Goal: Book appointment/travel/reservation

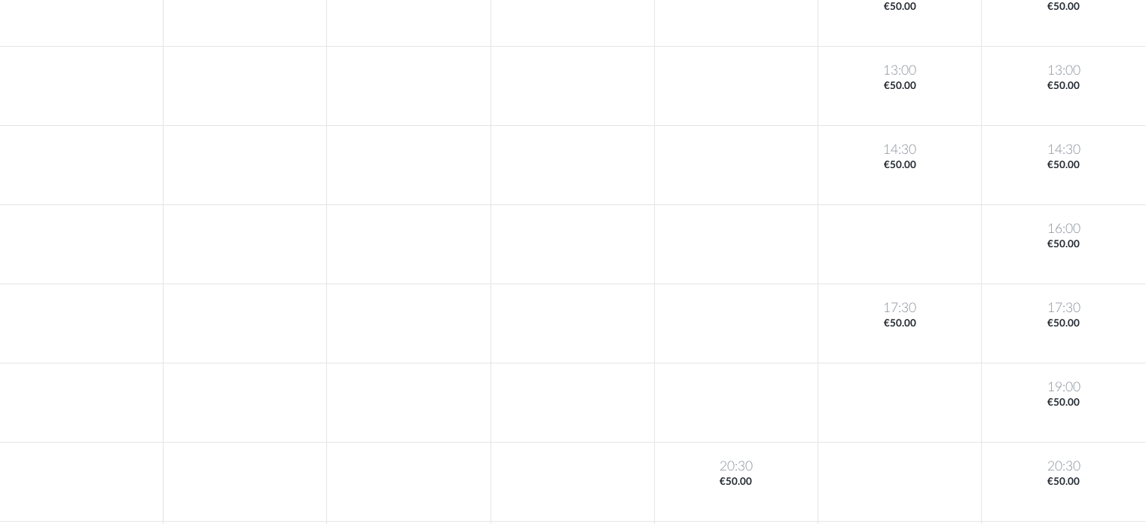
scroll to position [302, 0]
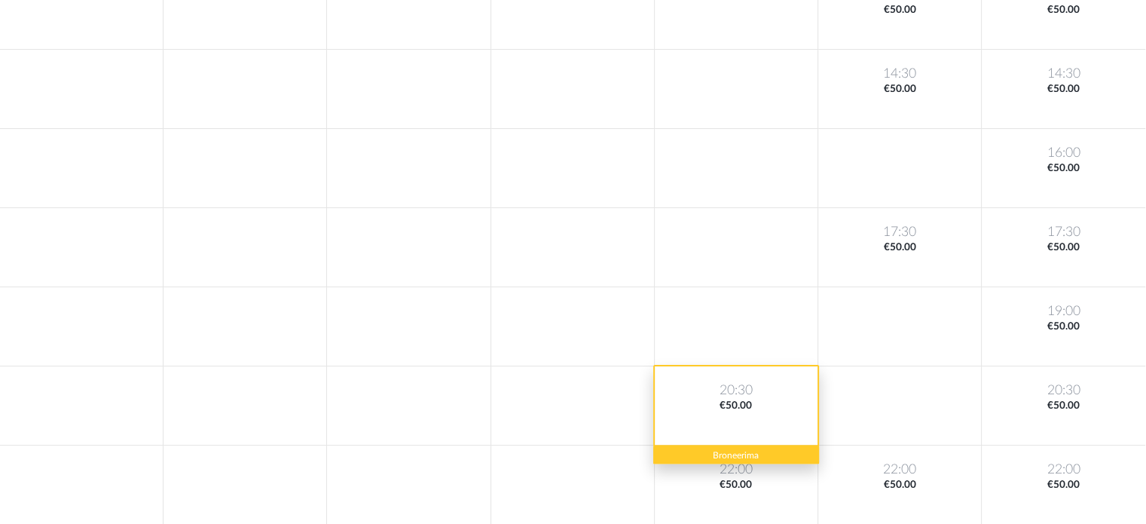
click at [759, 433] on div "20:30 €50.00" at bounding box center [737, 405] width 164 height 79
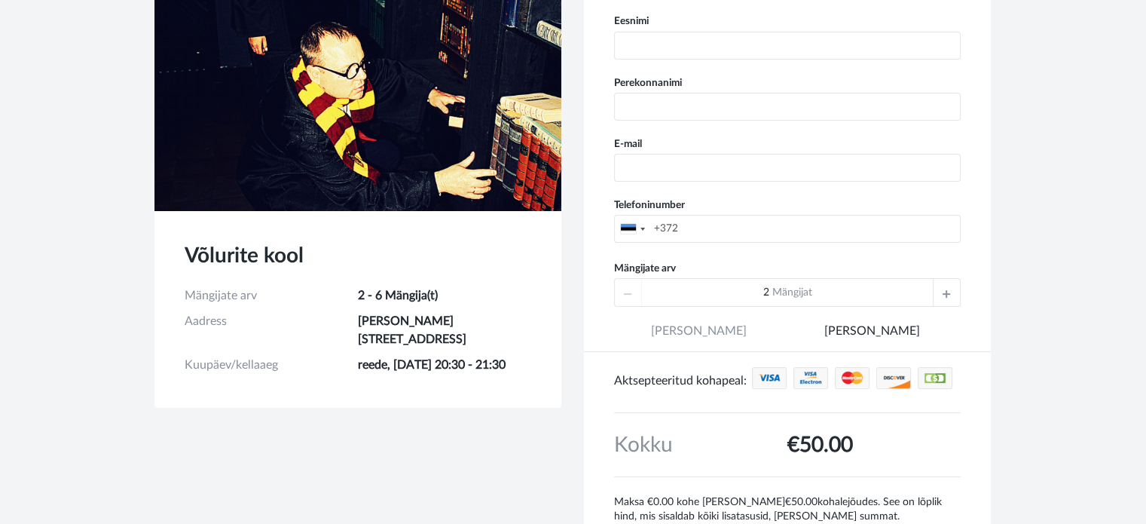
scroll to position [151, 0]
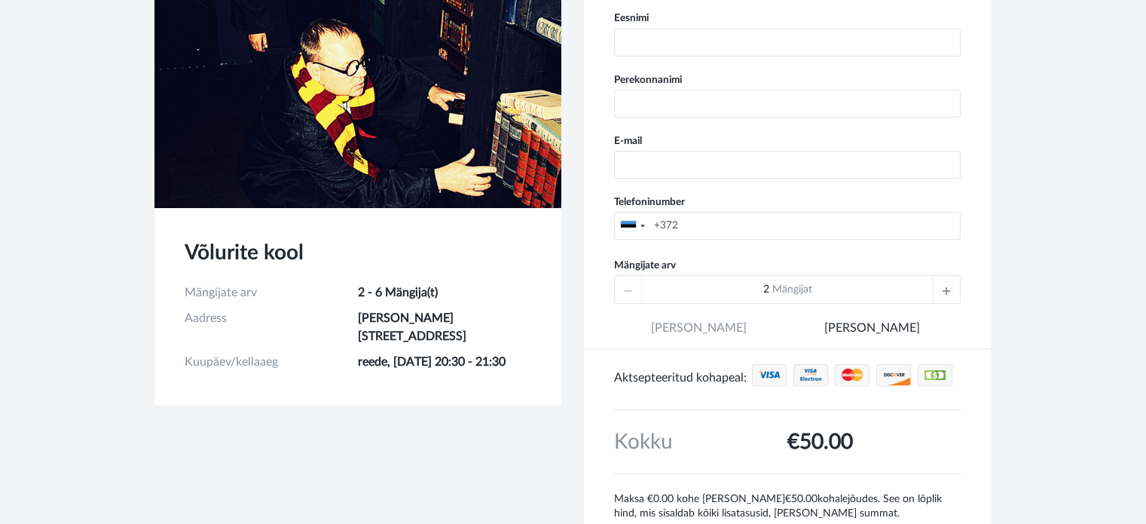
click at [950, 283] on icon at bounding box center [947, 289] width 8 height 27
click at [630, 287] on icon at bounding box center [628, 289] width 8 height 27
click at [630, 289] on icon at bounding box center [628, 289] width 8 height 27
click at [950, 293] on icon at bounding box center [947, 289] width 8 height 27
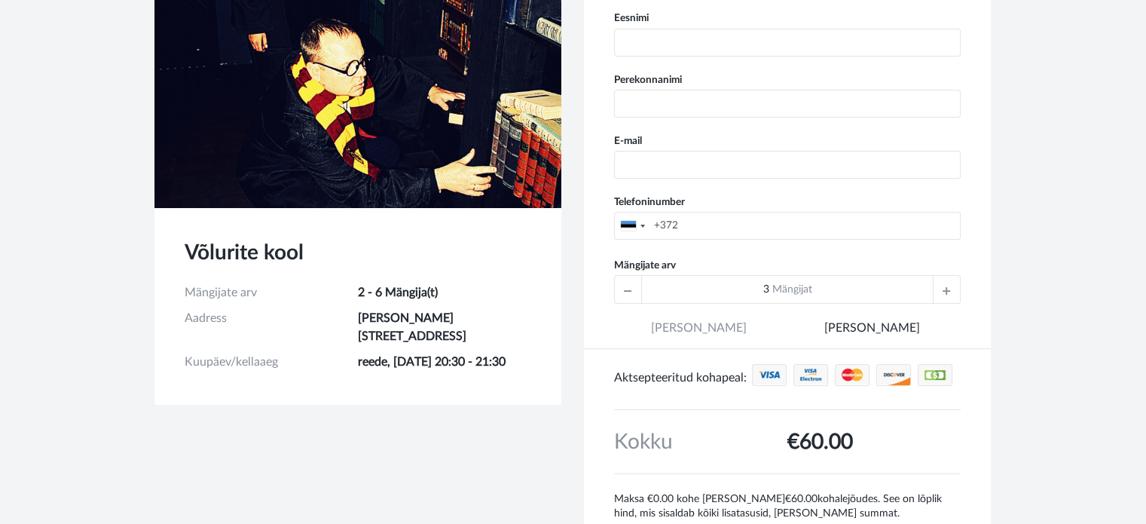
click at [950, 293] on icon at bounding box center [947, 289] width 8 height 27
click at [626, 283] on icon at bounding box center [628, 289] width 8 height 27
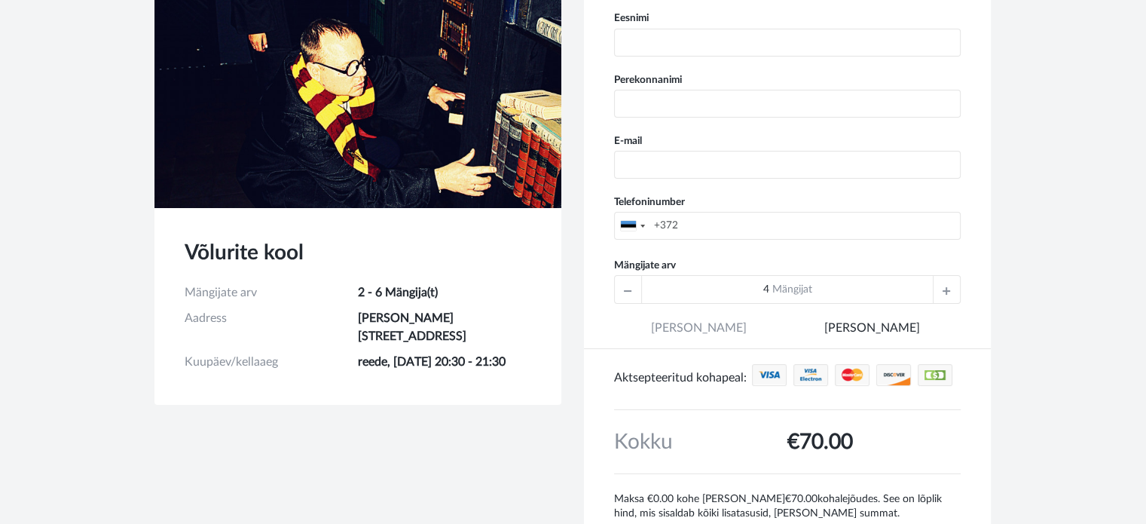
click at [630, 283] on icon at bounding box center [628, 289] width 8 height 27
click at [943, 291] on icon at bounding box center [947, 289] width 8 height 27
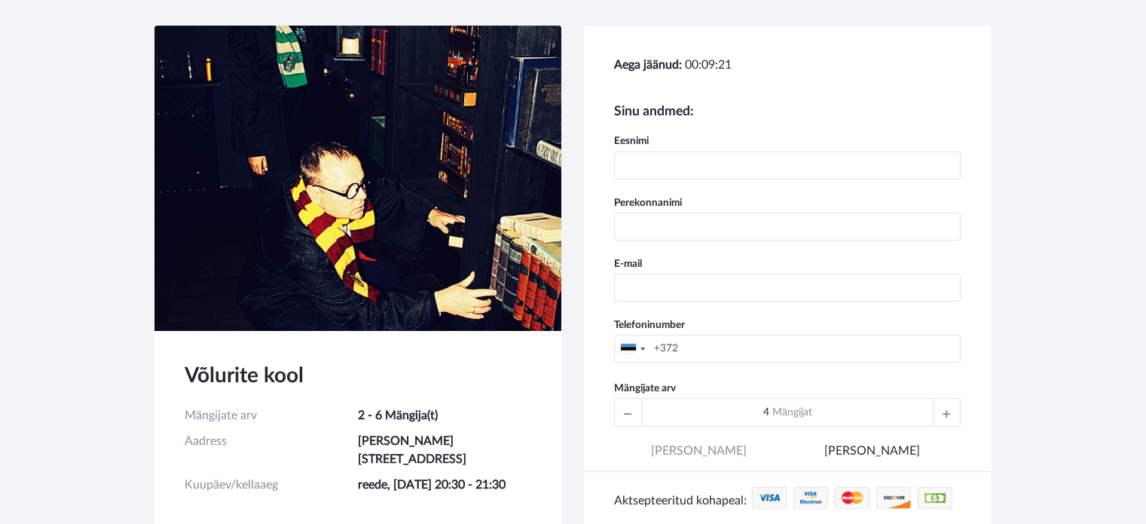
scroll to position [0, 0]
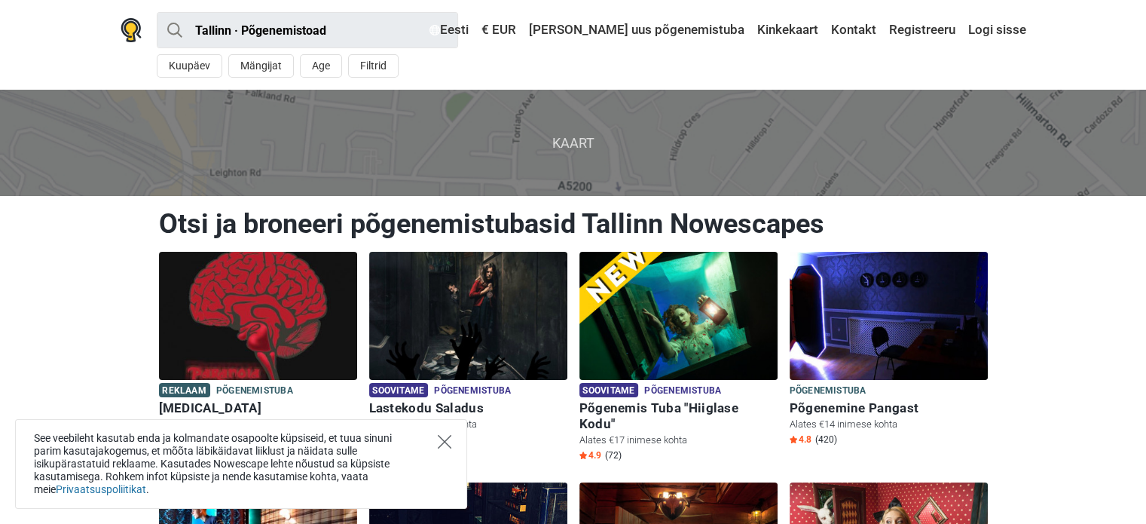
click at [441, 446] on icon "Close" at bounding box center [445, 442] width 14 height 14
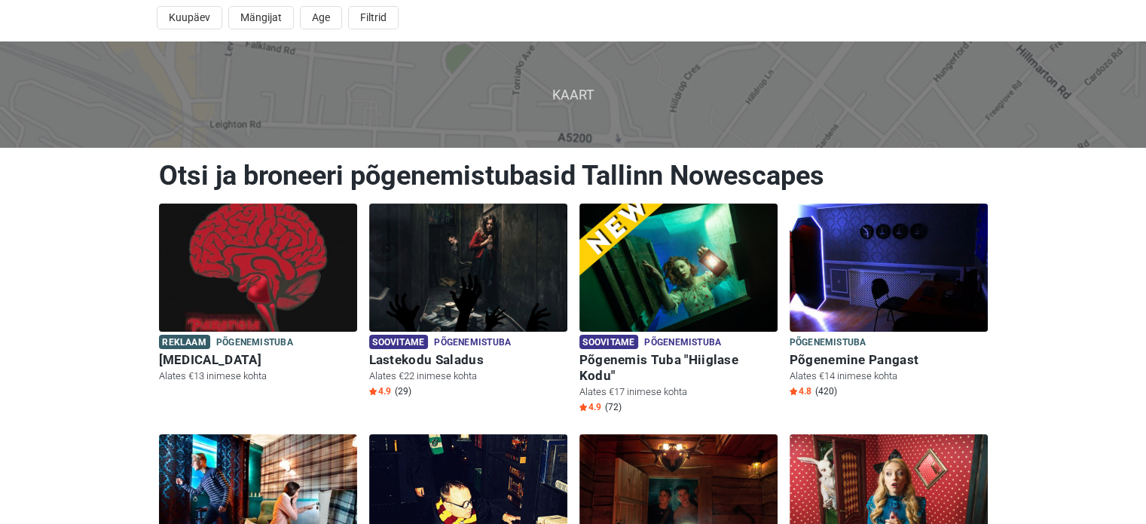
scroll to position [75, 0]
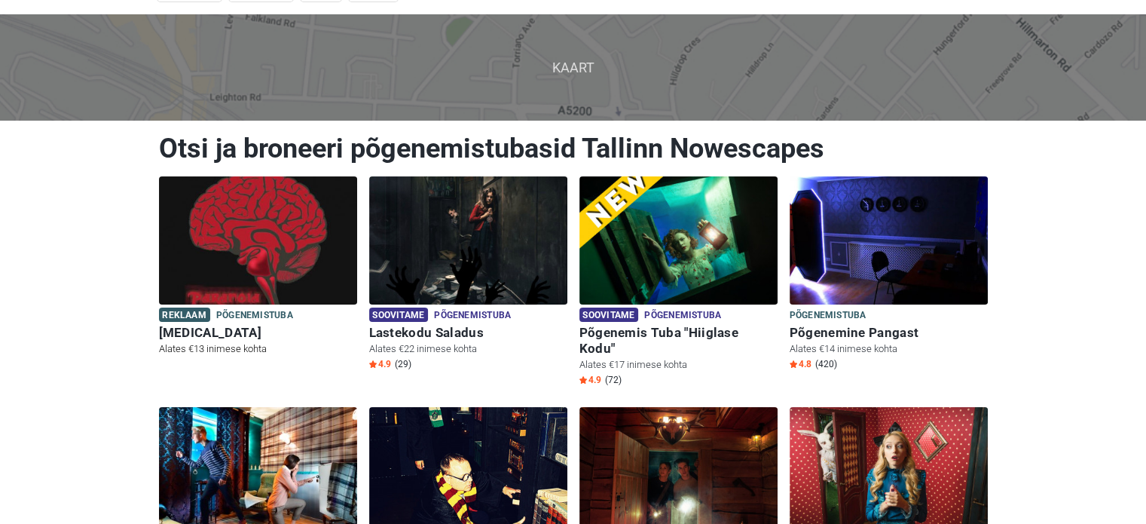
click at [238, 317] on span "Põgenemistuba" at bounding box center [254, 316] width 77 height 17
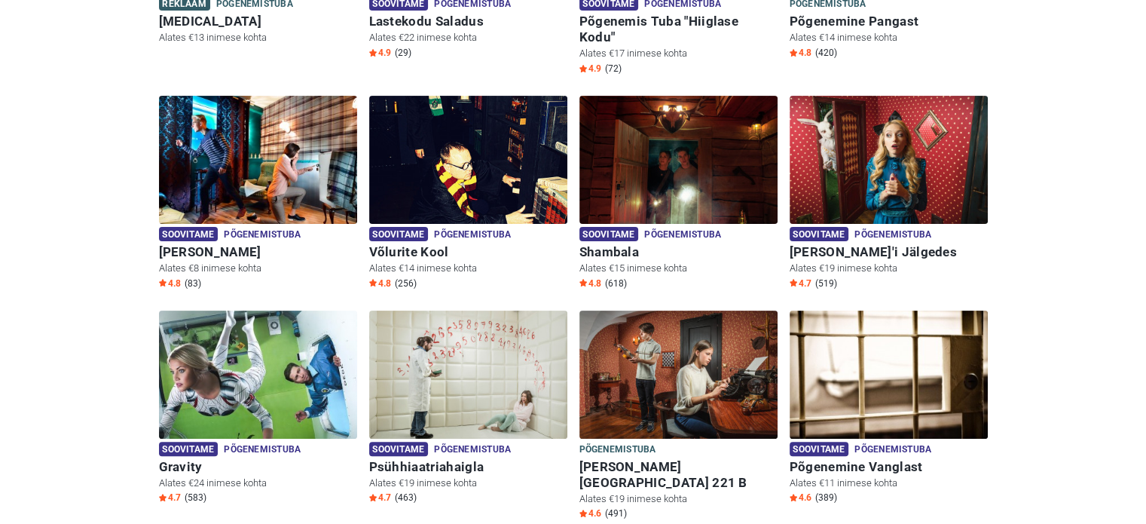
scroll to position [452, 0]
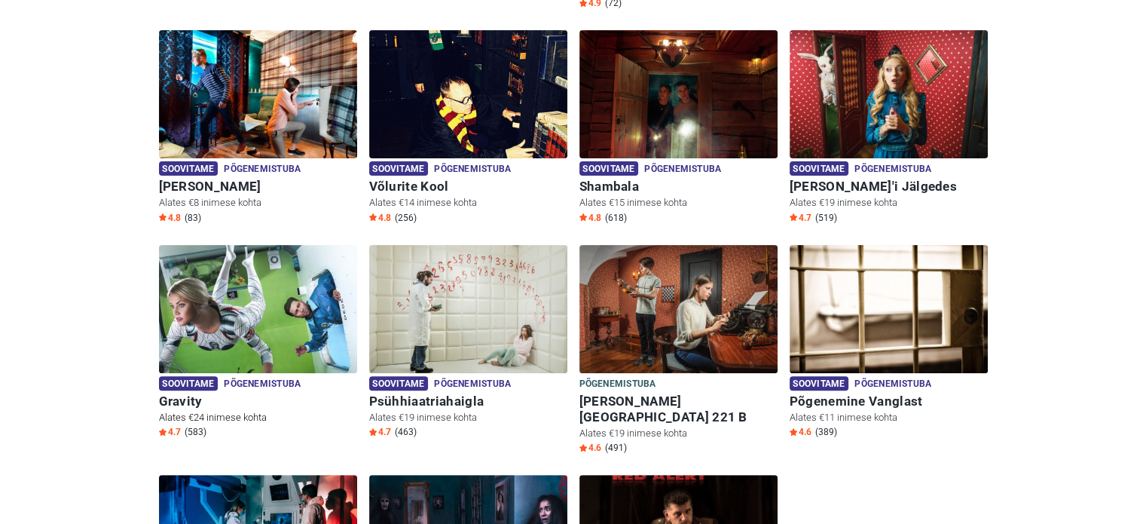
click at [179, 393] on h6 "Gravity" at bounding box center [258, 401] width 198 height 16
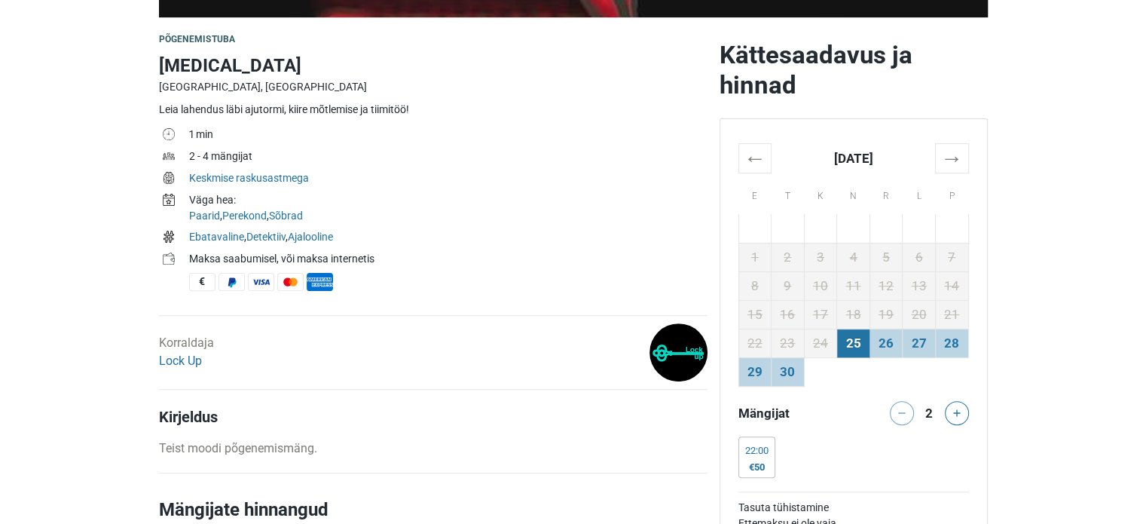
scroll to position [528, 0]
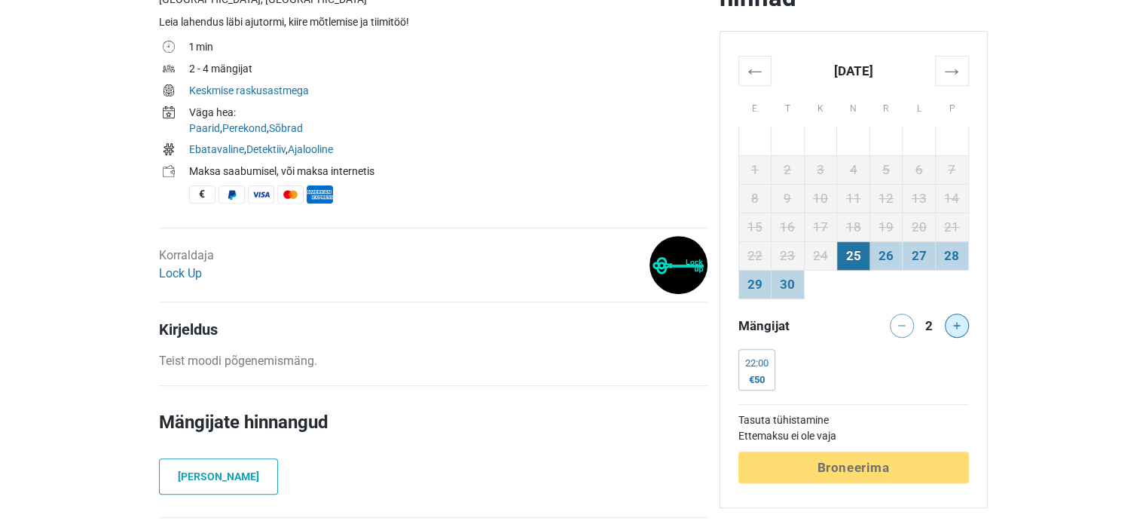
click at [959, 331] on button at bounding box center [957, 326] width 24 height 24
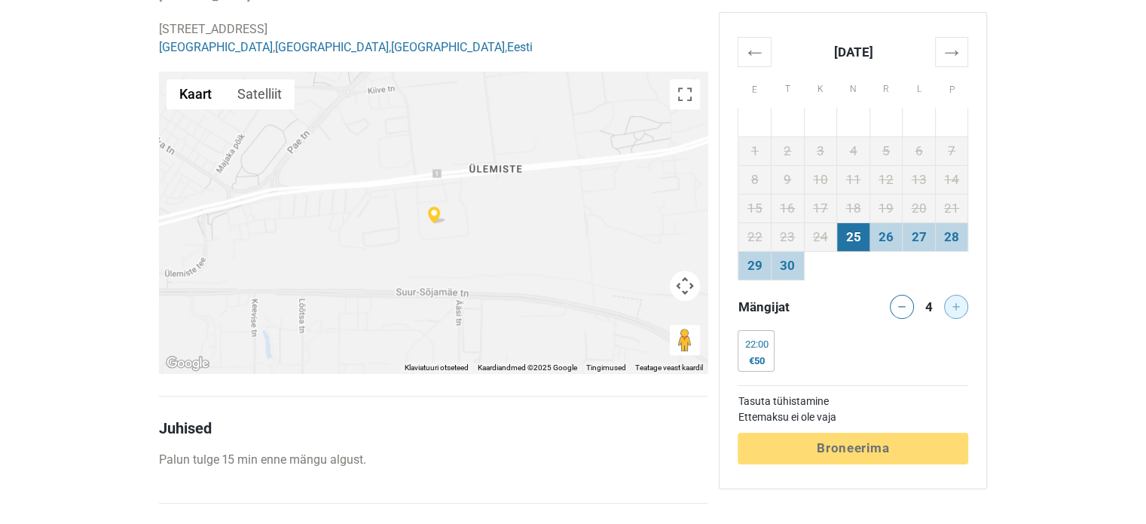
scroll to position [1131, 0]
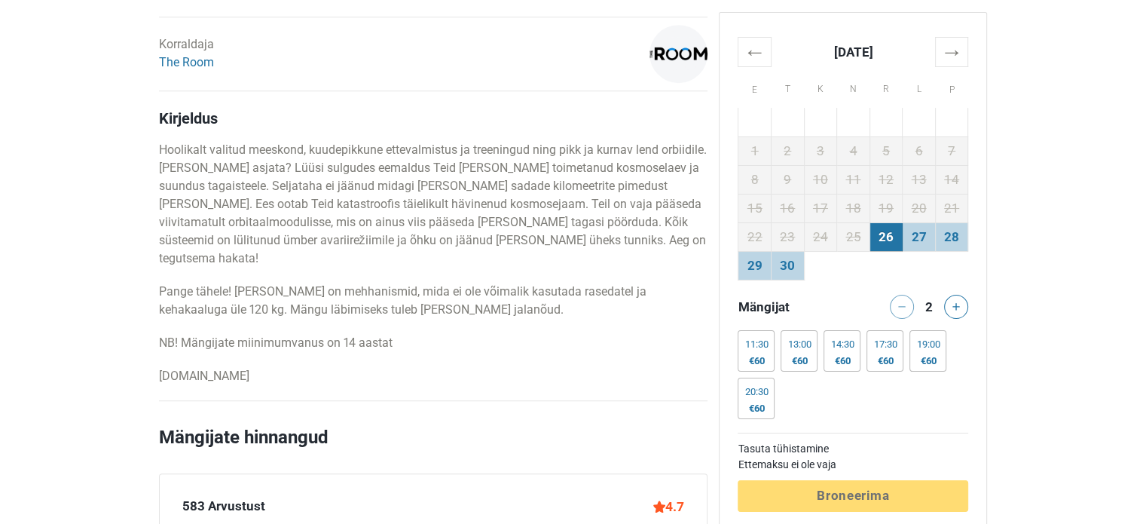
scroll to position [754, 0]
click at [956, 307] on icon at bounding box center [957, 307] width 8 height 8
click at [956, 307] on div at bounding box center [959, 307] width 30 height 24
click at [954, 307] on div at bounding box center [959, 307] width 30 height 24
click at [952, 300] on div at bounding box center [959, 307] width 30 height 24
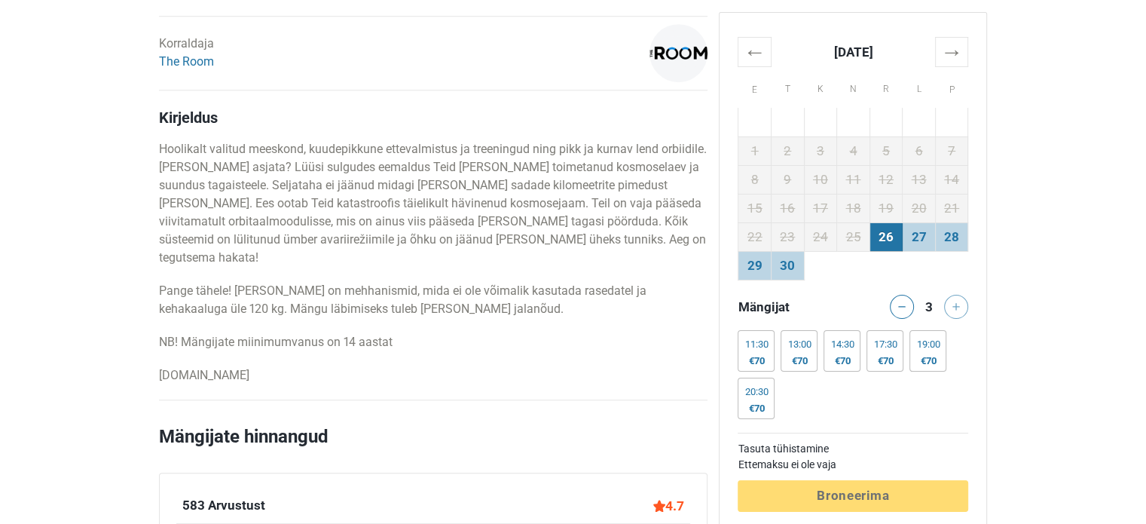
click at [957, 299] on div at bounding box center [959, 307] width 30 height 24
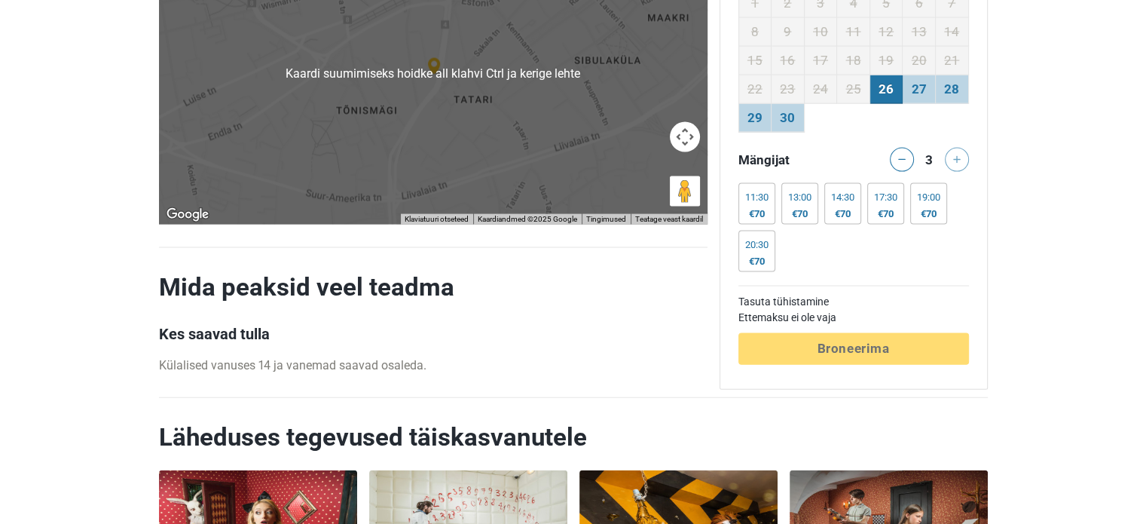
scroll to position [3317, 0]
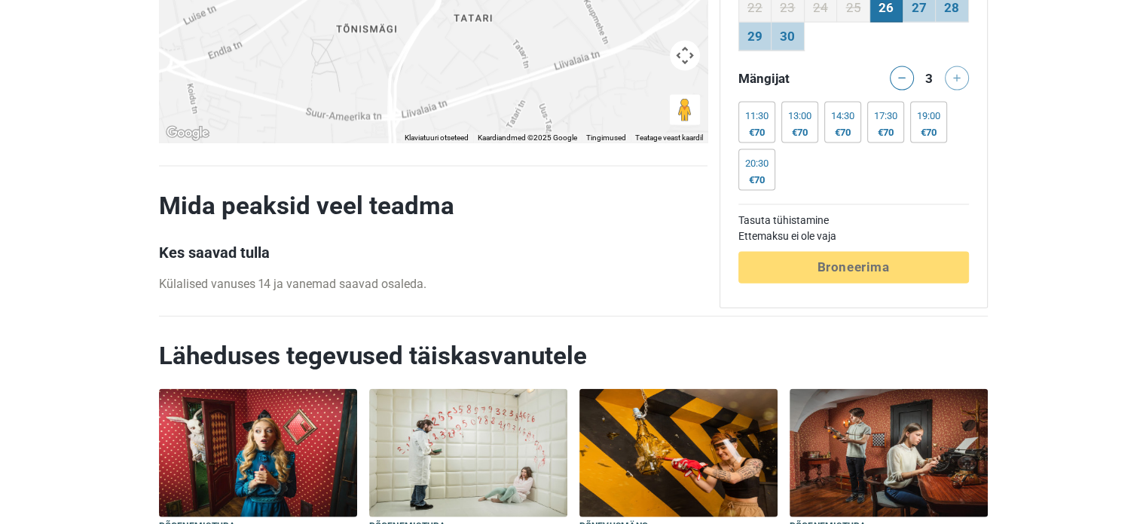
click at [956, 66] on div at bounding box center [959, 78] width 30 height 24
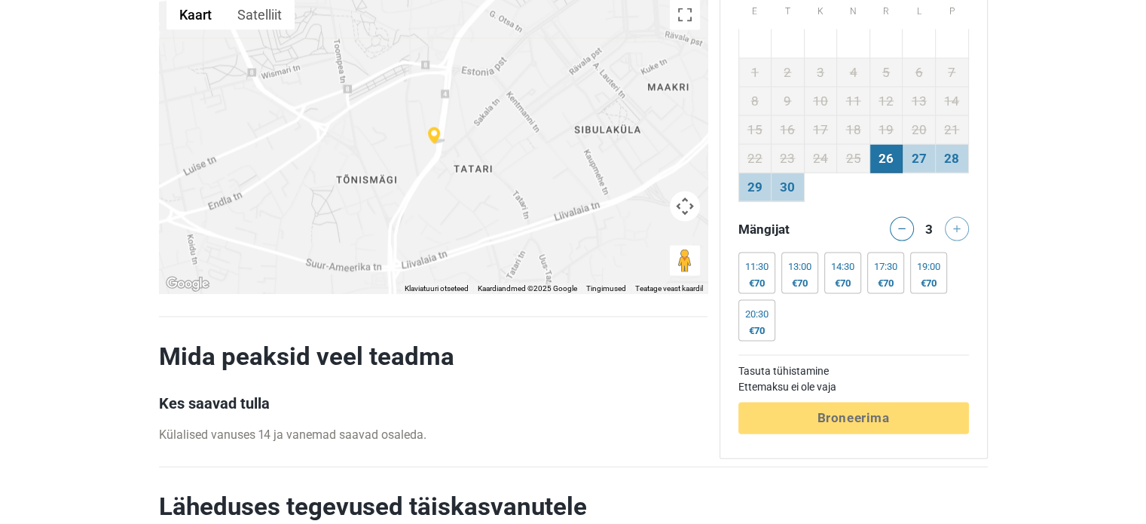
click at [850, 399] on div "Tasuta tühistamine Ettemaksu ei [PERSON_NAME] Töötlemine Broneerima" at bounding box center [854, 394] width 231 height 79
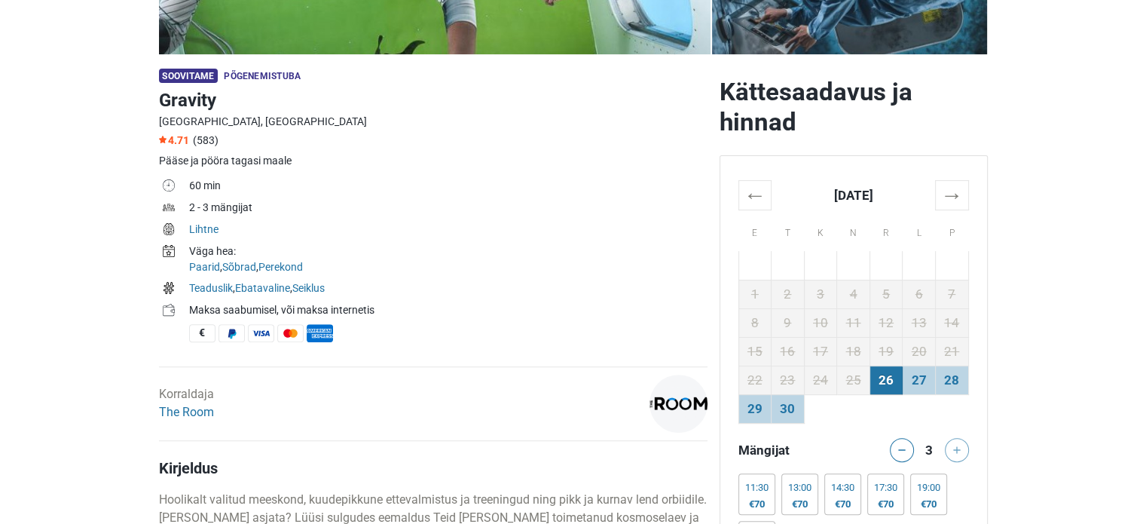
scroll to position [528, 0]
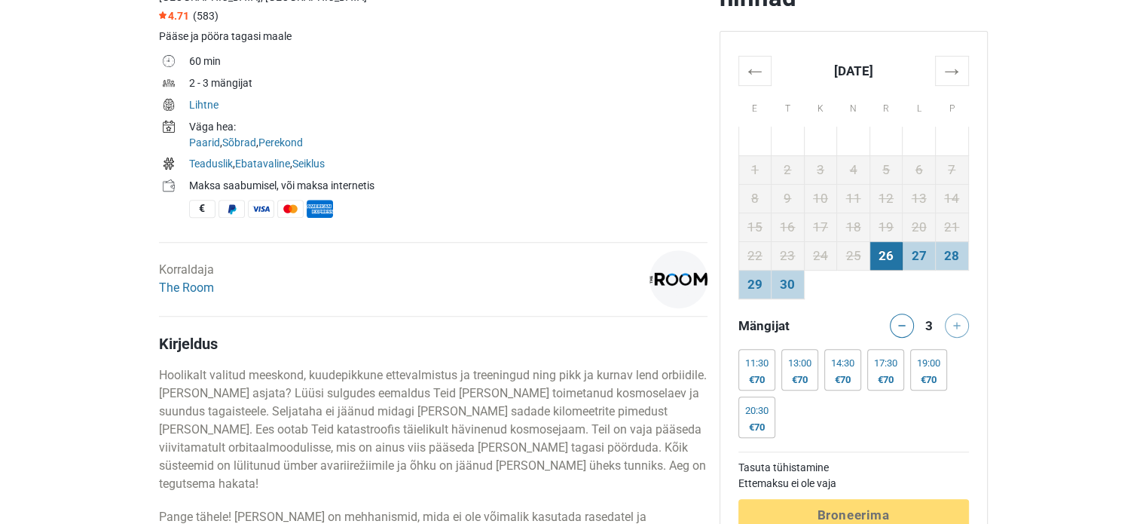
click at [887, 259] on td "26" at bounding box center [886, 255] width 33 height 29
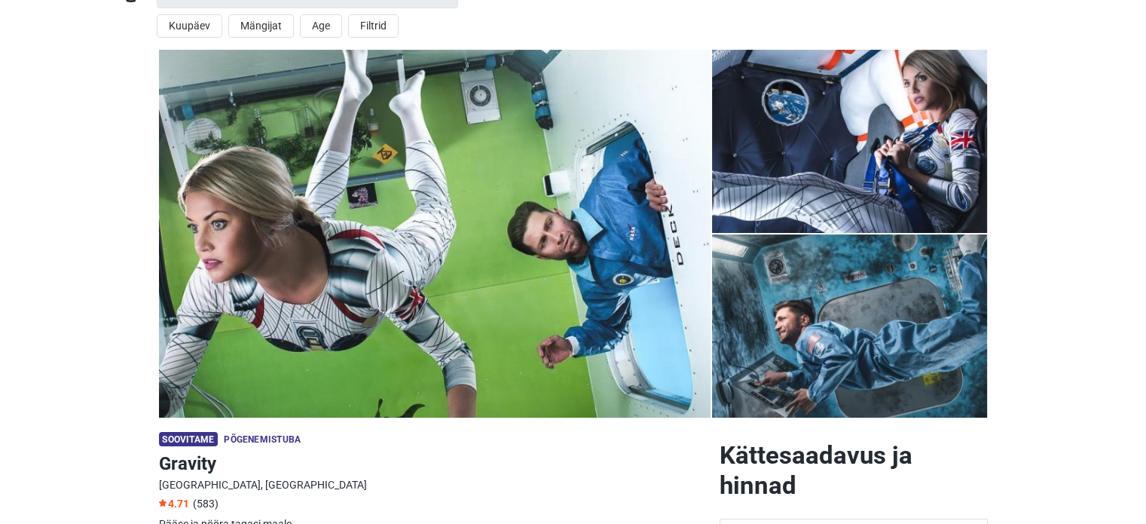
scroll to position [0, 0]
